Goal: Task Accomplishment & Management: Manage account settings

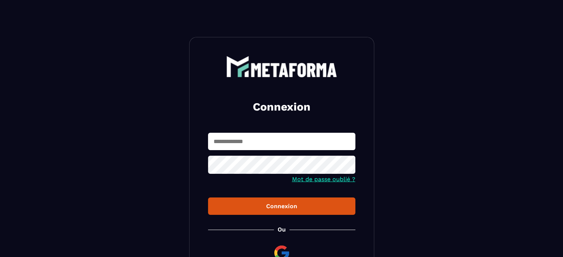
type input "**********"
click at [259, 205] on div "Connexion" at bounding box center [281, 206] width 135 height 7
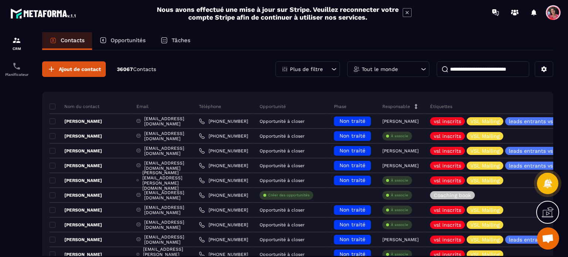
click at [393, 72] on div "Tout le monde" at bounding box center [388, 69] width 82 height 16
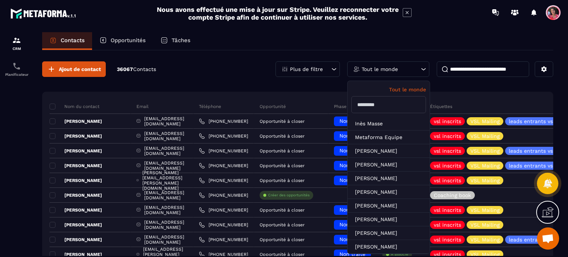
click at [380, 107] on input "text" at bounding box center [389, 104] width 75 height 17
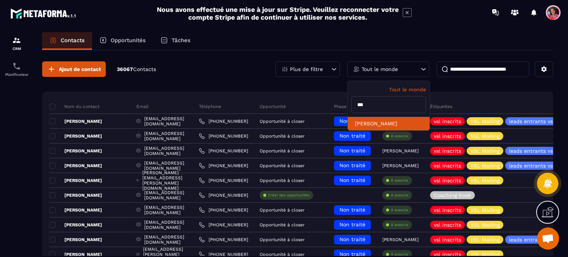
type input "***"
click at [403, 122] on li "[PERSON_NAME]" at bounding box center [389, 124] width 82 height 14
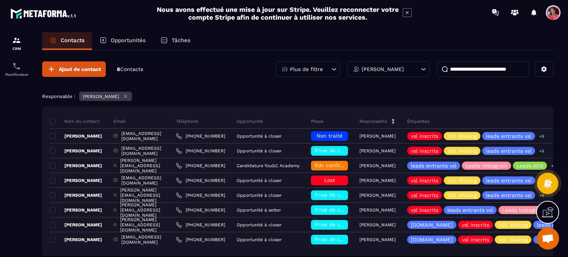
click at [135, 42] on p "Opportunités" at bounding box center [128, 40] width 35 height 7
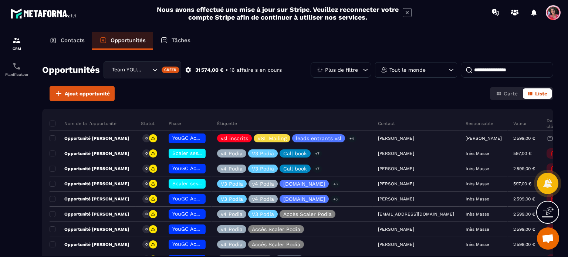
click at [146, 68] on input "Search for option" at bounding box center [146, 70] width 7 height 8
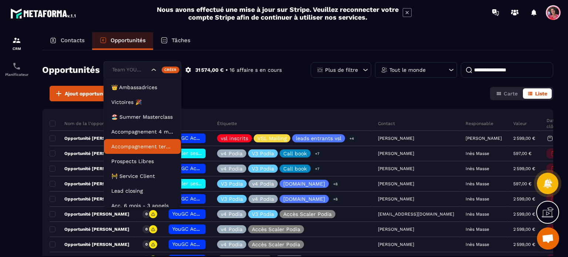
scroll to position [19, 0]
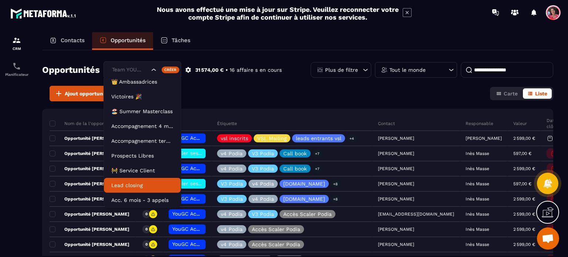
click at [145, 180] on li "Lead closing" at bounding box center [142, 185] width 77 height 15
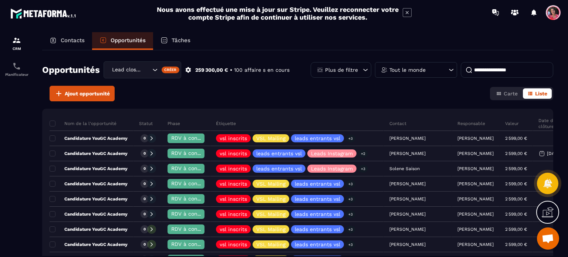
click at [408, 71] on p "Tout le monde" at bounding box center [408, 69] width 36 height 5
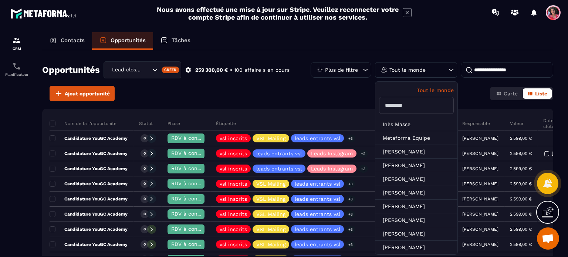
click at [436, 71] on div "Tout le monde" at bounding box center [416, 70] width 82 height 16
click at [406, 106] on div "Opportunités Lead closing Créer 259 300,00 € • 100 affaire s en cours Plus de f…" at bounding box center [297, 153] width 511 height 206
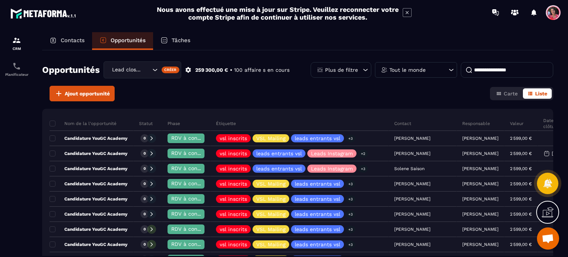
click at [448, 71] on icon at bounding box center [451, 69] width 7 height 7
click at [436, 69] on div "Tout le monde" at bounding box center [416, 70] width 82 height 16
click at [450, 67] on icon at bounding box center [451, 69] width 7 height 7
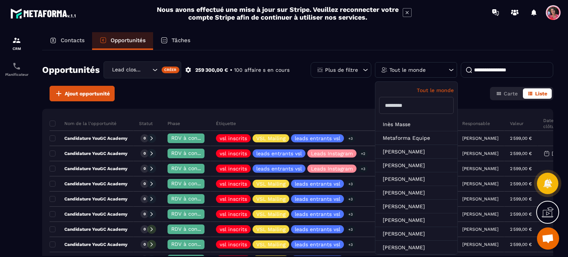
click at [432, 106] on input "text" at bounding box center [416, 105] width 75 height 17
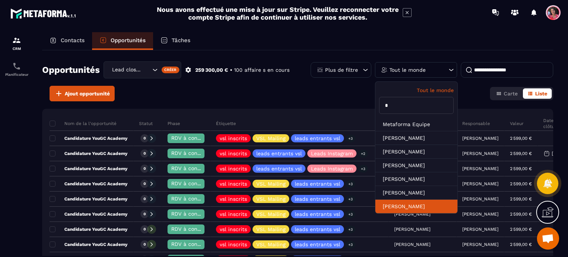
type input "*"
click at [410, 200] on li "[PERSON_NAME]" at bounding box center [417, 207] width 82 height 14
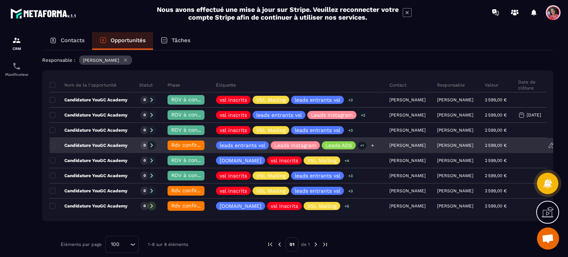
scroll to position [37, 0]
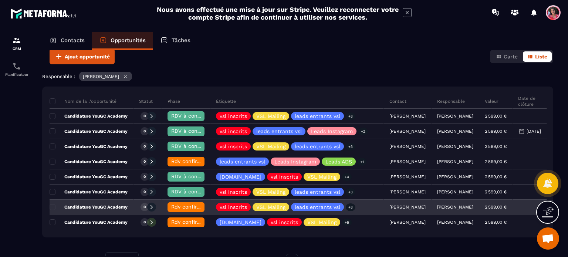
click at [84, 205] on p "Candidature YouGC Academy" at bounding box center [89, 207] width 78 height 6
